Goal: Task Accomplishment & Management: Use online tool/utility

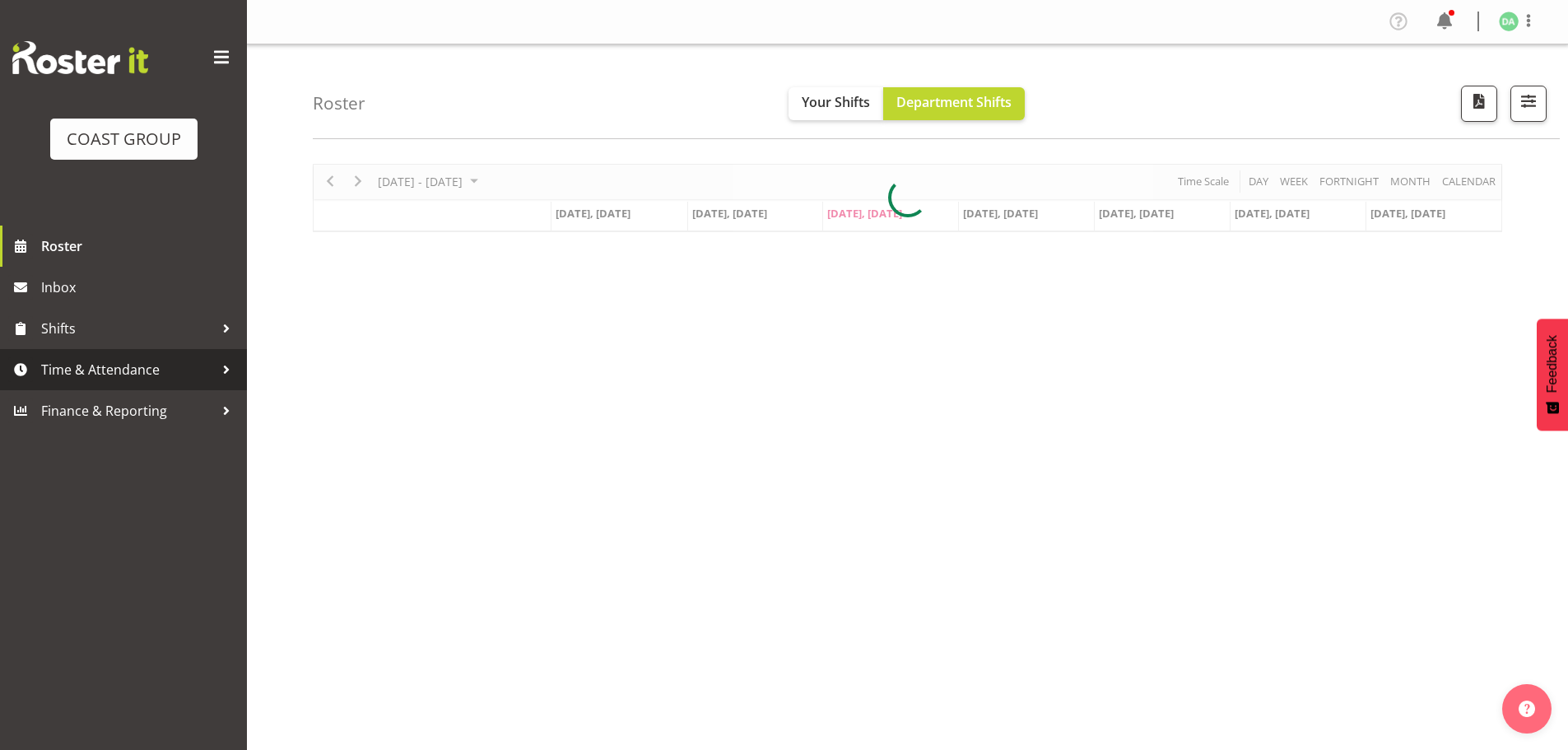
click at [145, 366] on span "Time & Attendance" at bounding box center [127, 369] width 173 height 25
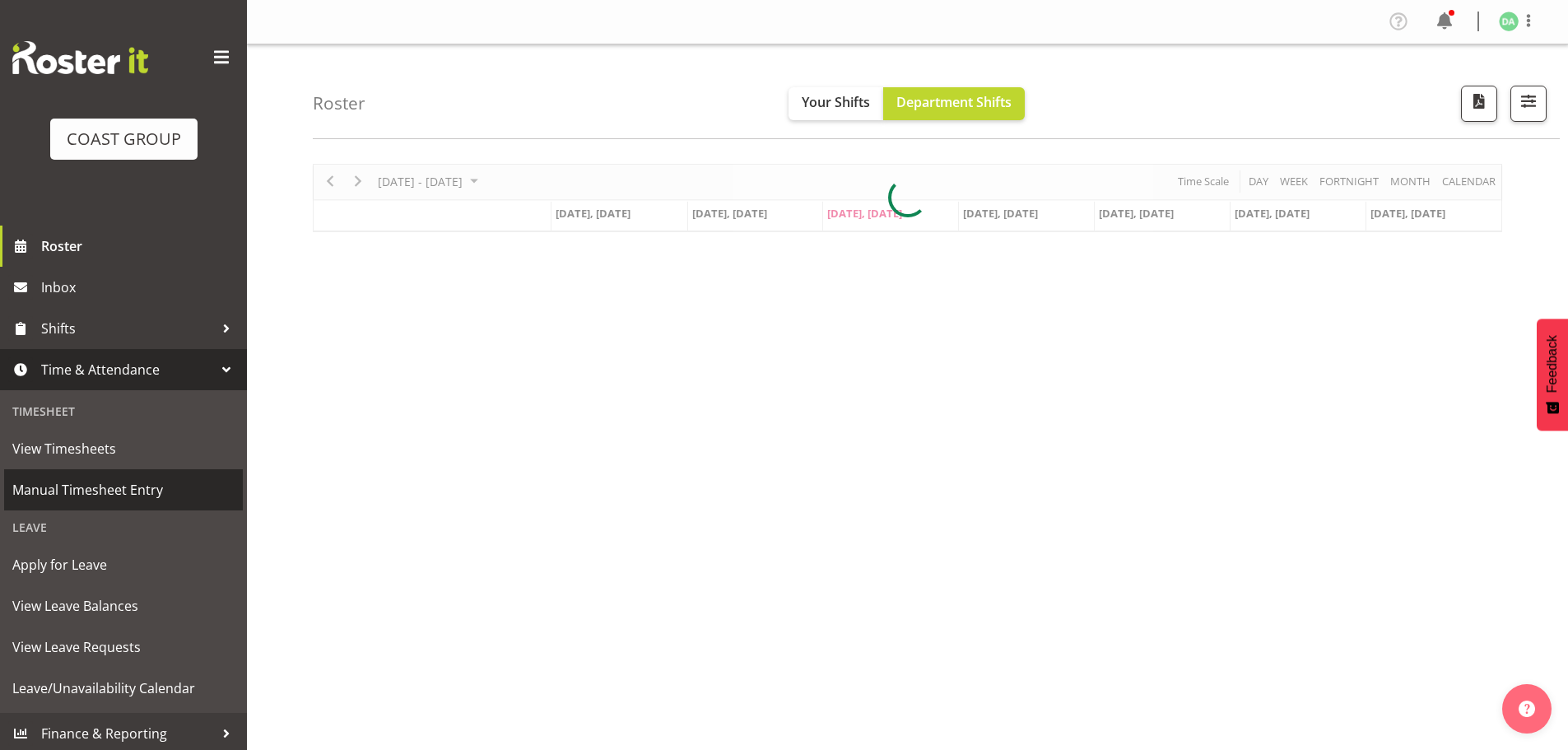
click at [88, 502] on span "Manual Timesheet Entry" at bounding box center [123, 490] width 223 height 25
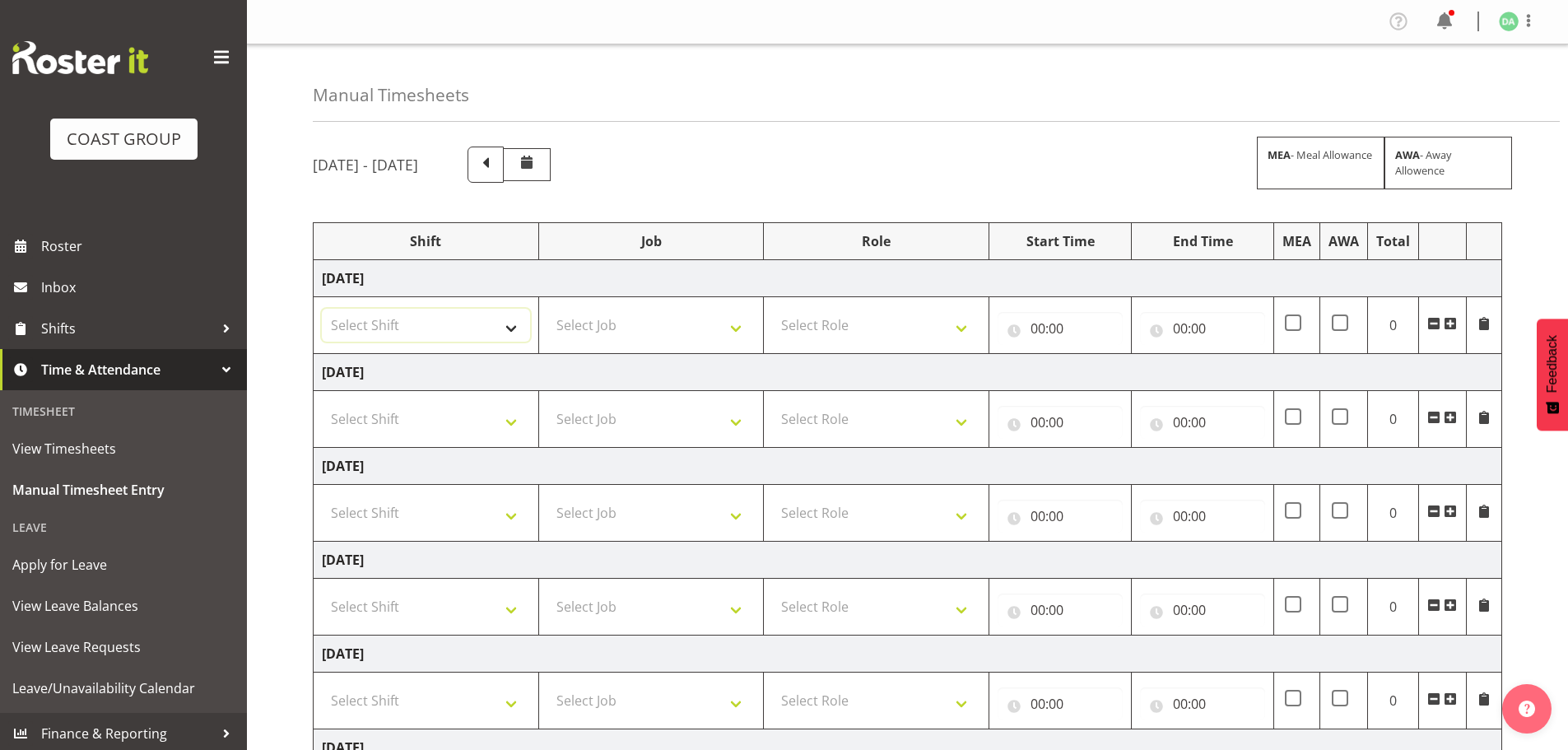
click at [503, 331] on select "Select Shift EHS AKL DESIGN" at bounding box center [426, 325] width 208 height 33
select select "1321"
click at [322, 308] on select "Select Shift EHS AKL DESIGN" at bounding box center [426, 325] width 208 height 33
